Goal: Task Accomplishment & Management: Manage account settings

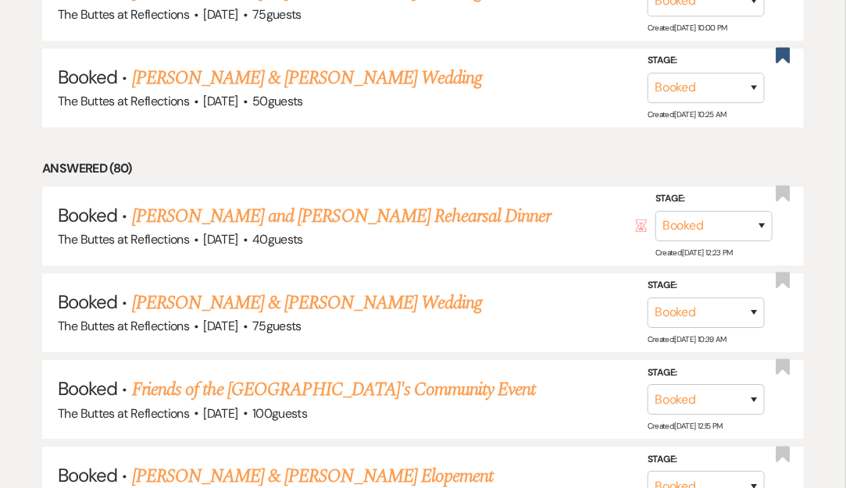
scroll to position [1319, 0]
click at [312, 202] on link "[PERSON_NAME] and [PERSON_NAME] Rehearsal Dinner" at bounding box center [341, 216] width 419 height 28
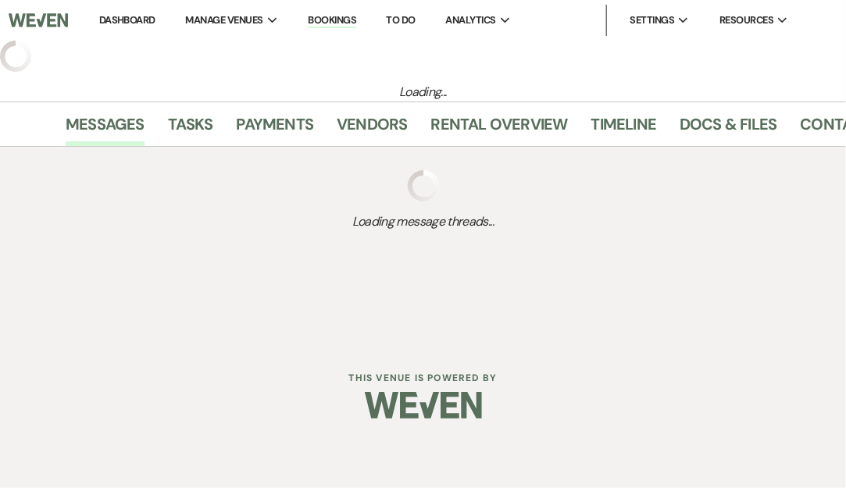
select select "1"
select select "11"
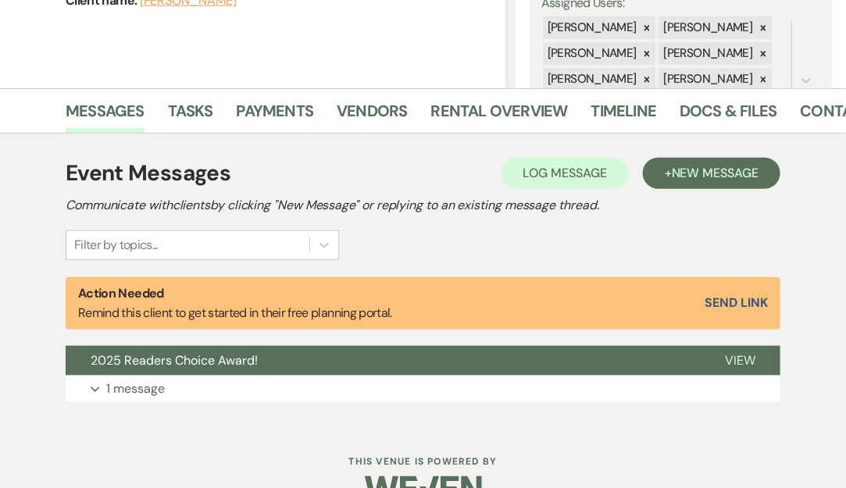
scroll to position [289, 0]
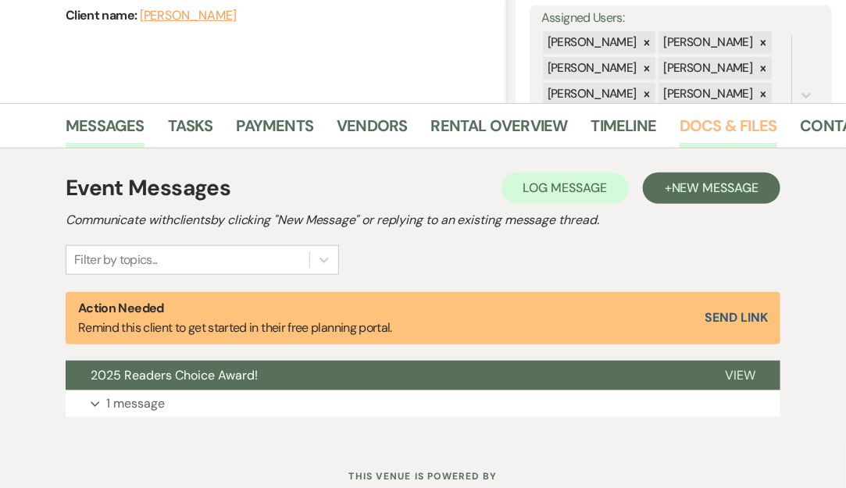
click at [704, 134] on link "Docs & Files" at bounding box center [728, 130] width 97 height 34
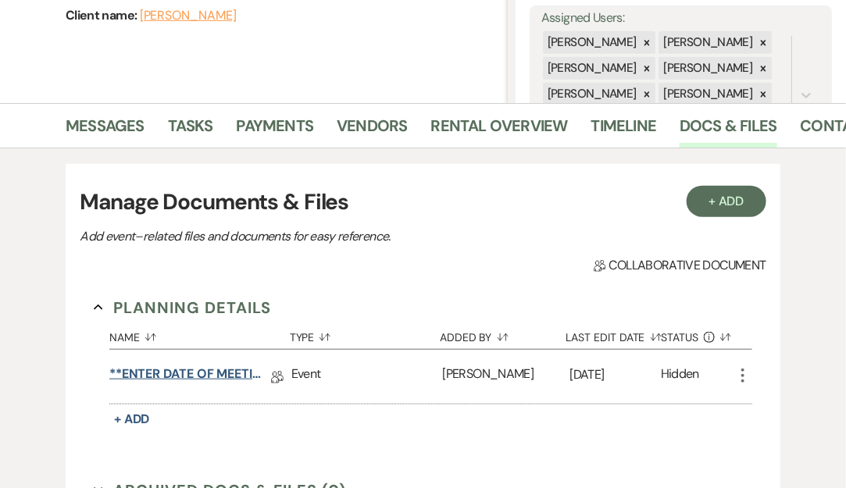
click at [236, 373] on link "**ENTER DATE OF MEETING** REHEARSAL BRUNCH Details" at bounding box center [187, 377] width 156 height 24
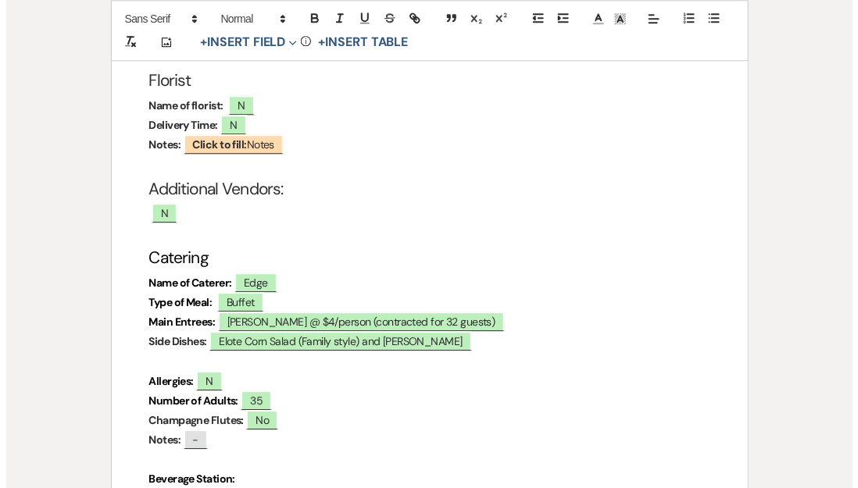
scroll to position [1300, 0]
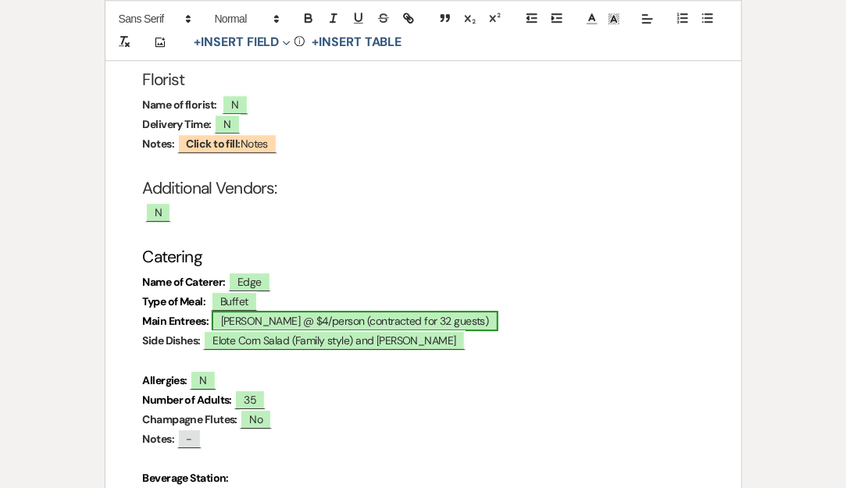
click at [337, 311] on span "[PERSON_NAME] @ $4/person (contracted for 32 guests)" at bounding box center [355, 321] width 287 height 20
select select "owner"
select select "custom_placeholder"
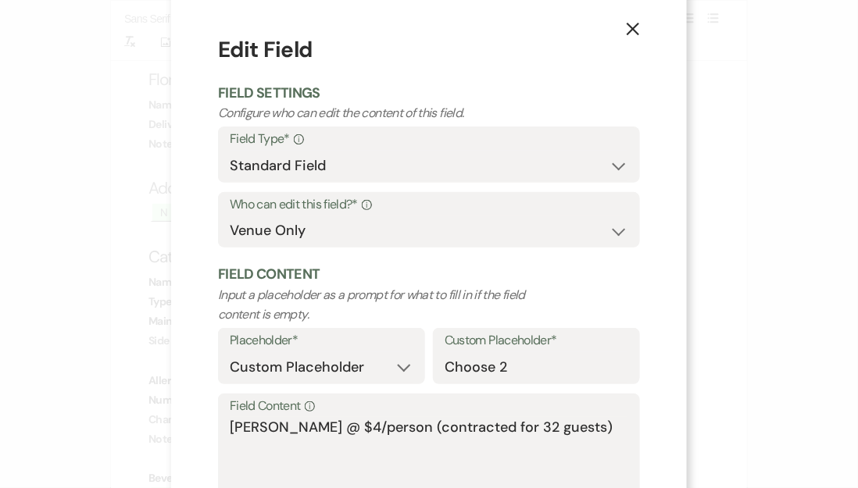
scroll to position [96, 0]
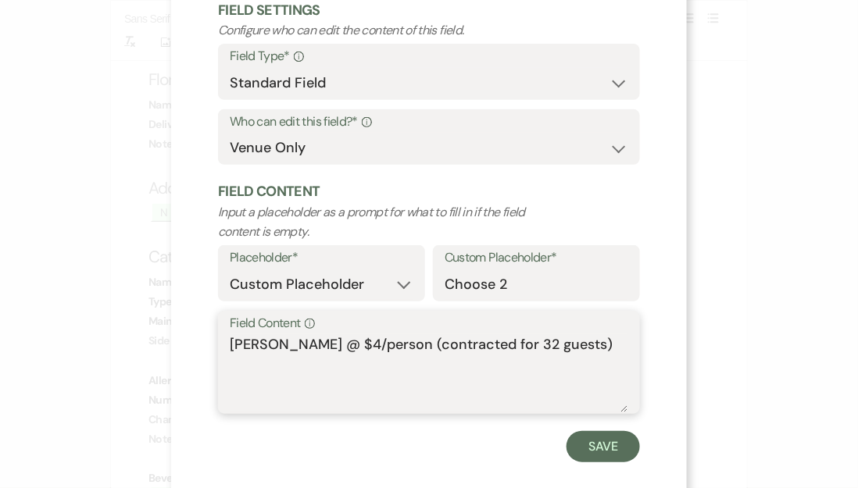
drag, startPoint x: 353, startPoint y: 344, endPoint x: 216, endPoint y: 344, distance: 136.7
click at [218, 344] on div "Field Content Info Carne [PERSON_NAME] @ $4/person (contracted for 32 guests)" at bounding box center [429, 363] width 422 height 104
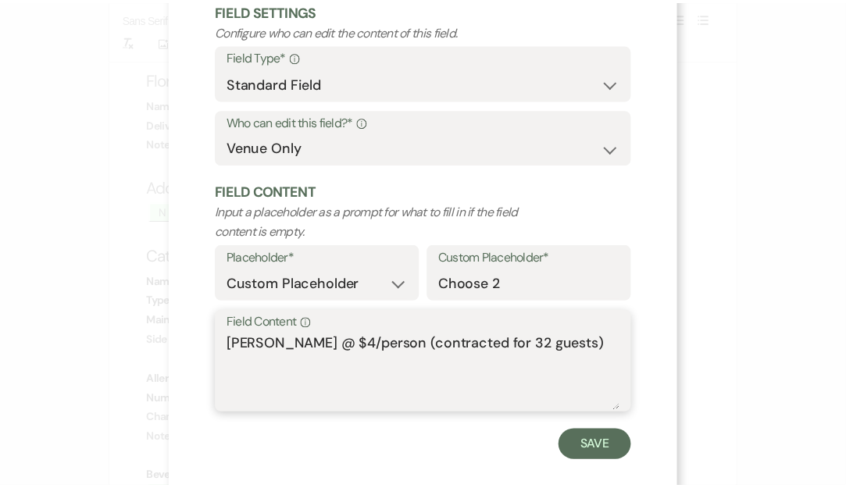
scroll to position [0, 0]
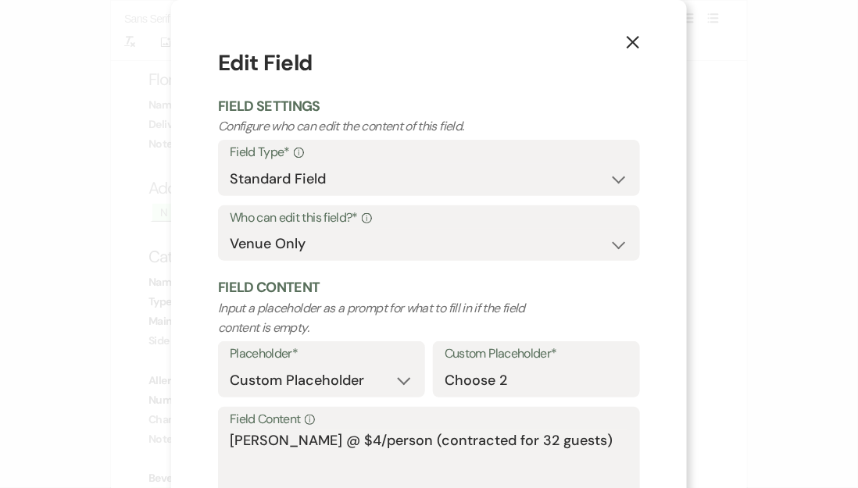
click at [626, 48] on use "button" at bounding box center [632, 42] width 12 height 12
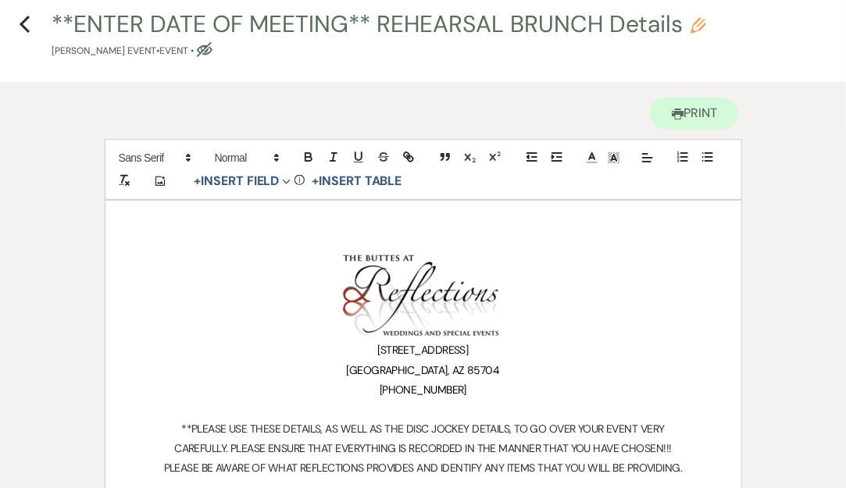
scroll to position [30, 0]
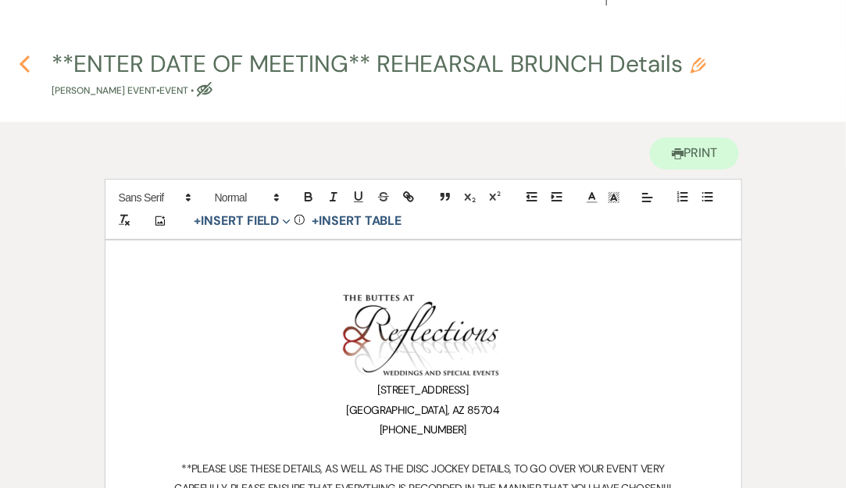
click at [25, 60] on use "button" at bounding box center [25, 63] width 10 height 17
select select "1"
select select "11"
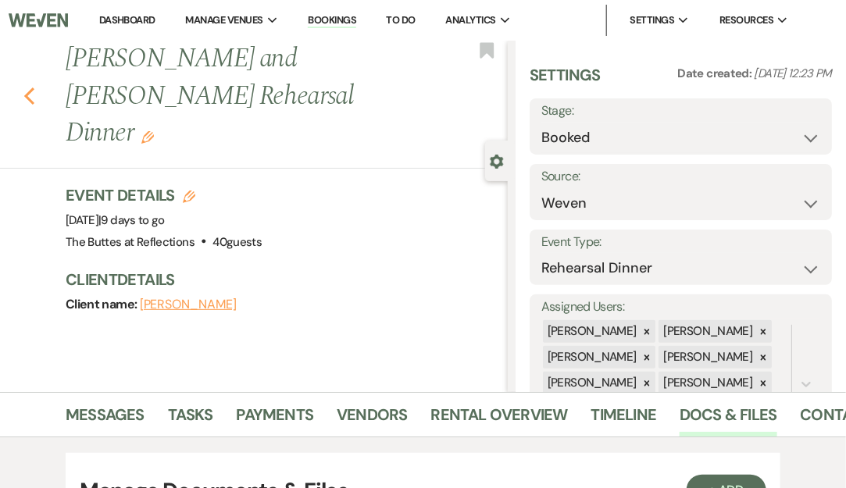
click at [27, 87] on use "button" at bounding box center [29, 95] width 10 height 17
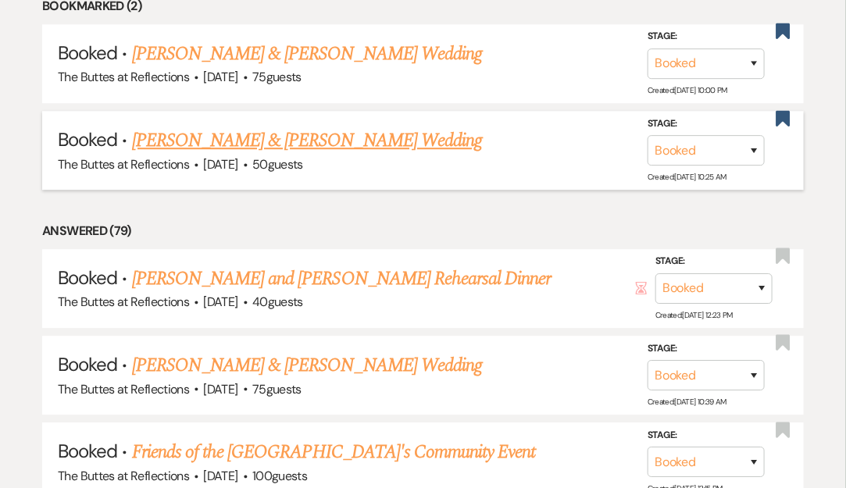
scroll to position [1404, 0]
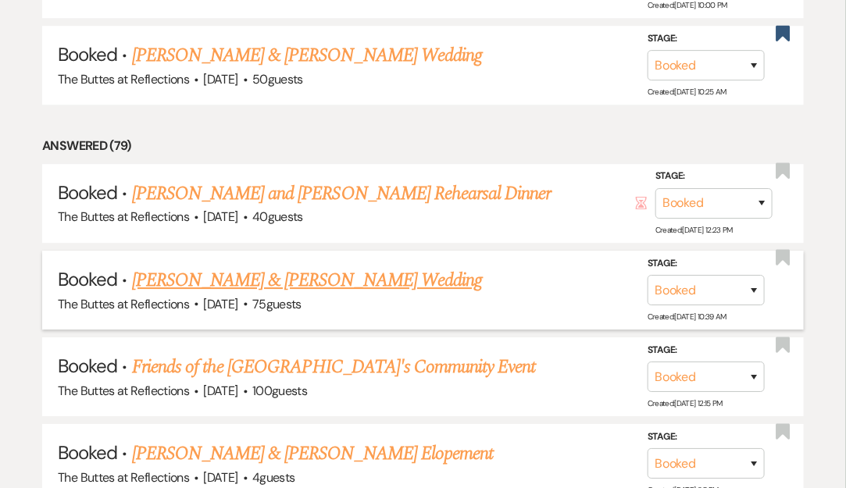
click at [277, 266] on link "[PERSON_NAME] & [PERSON_NAME] Wedding" at bounding box center [307, 280] width 350 height 28
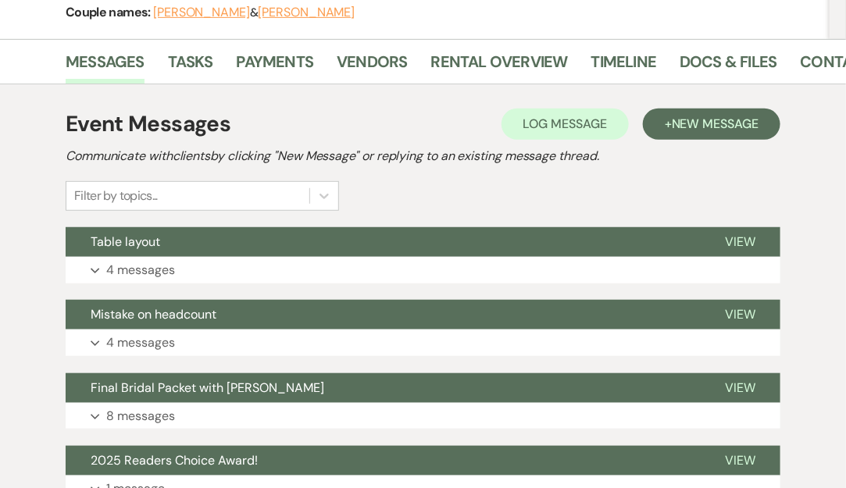
scroll to position [266, 0]
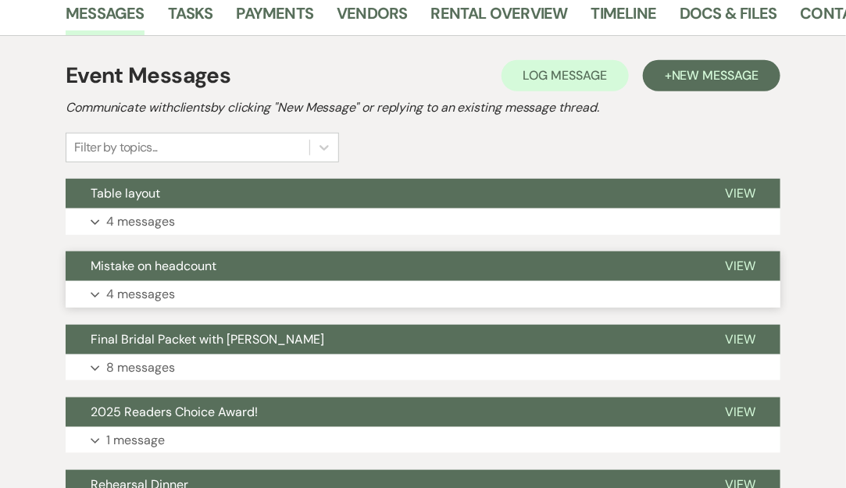
click at [312, 273] on button "Mistake on headcount" at bounding box center [383, 267] width 634 height 30
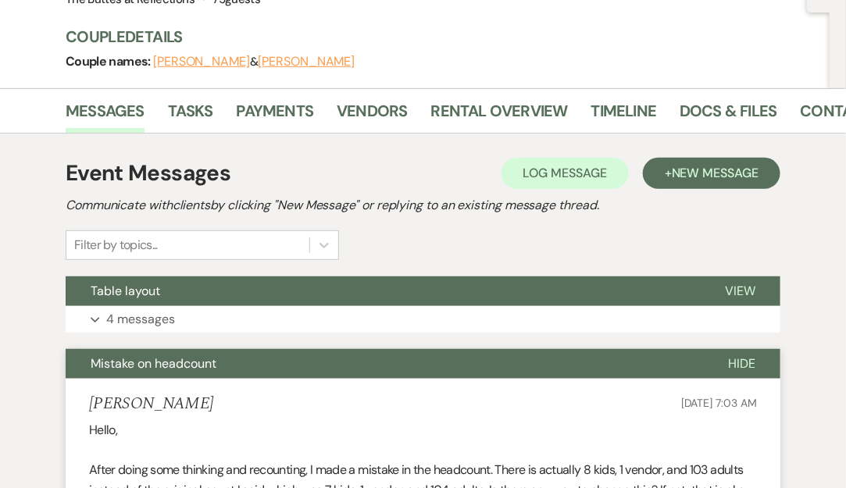
scroll to position [156, 0]
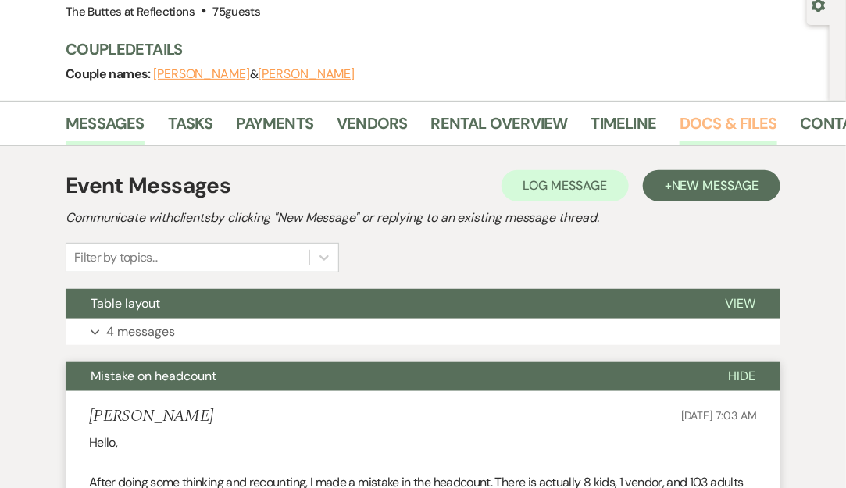
click at [712, 117] on link "Docs & Files" at bounding box center [728, 128] width 97 height 34
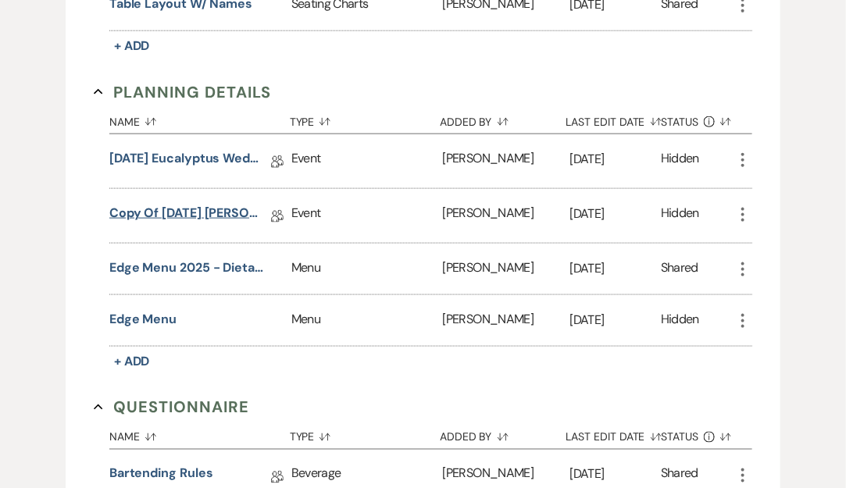
scroll to position [525, 0]
click at [191, 220] on link "Copy of [DATE] [PERSON_NAME] - Eucalyptus Wedding Details" at bounding box center [187, 215] width 156 height 24
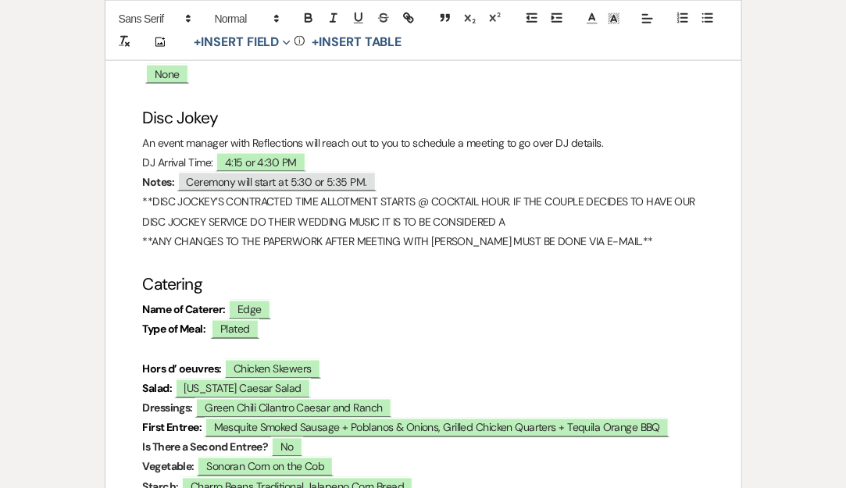
scroll to position [4389, 0]
